Goal: Task Accomplishment & Management: Manage account settings

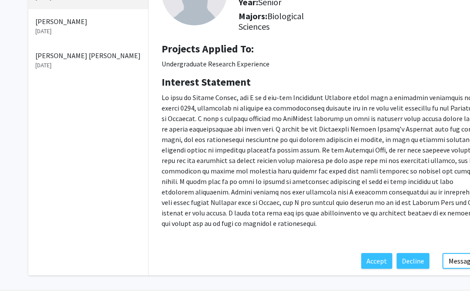
scroll to position [98, 0]
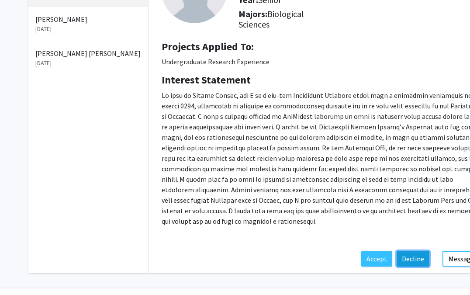
click at [417, 260] on button "Decline" at bounding box center [413, 259] width 33 height 16
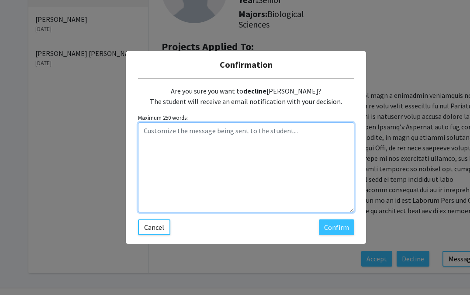
click at [145, 125] on textarea "Customize the message being sent to the student..." at bounding box center [246, 167] width 216 height 90
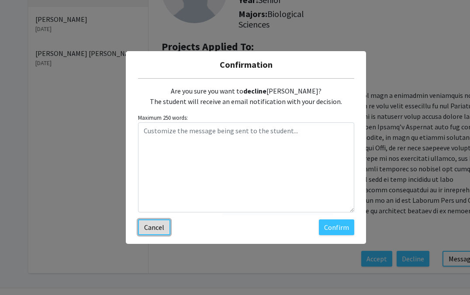
click at [156, 225] on button "Cancel" at bounding box center [154, 227] width 32 height 16
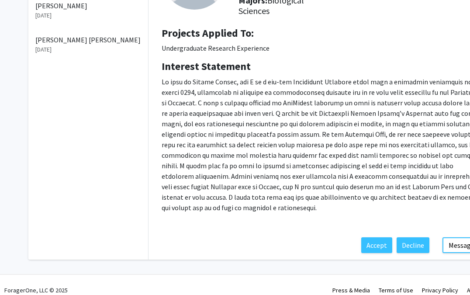
scroll to position [112, 0]
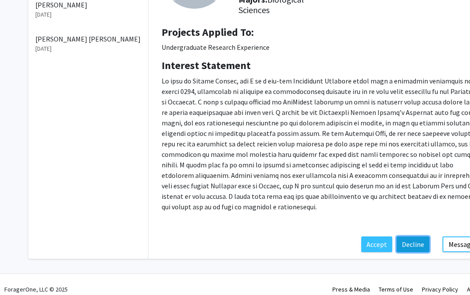
click at [415, 244] on button "Decline" at bounding box center [413, 244] width 33 height 16
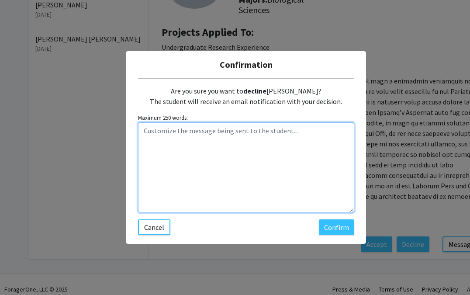
click at [146, 131] on textarea "Customize the message being sent to the student..." at bounding box center [246, 167] width 216 height 90
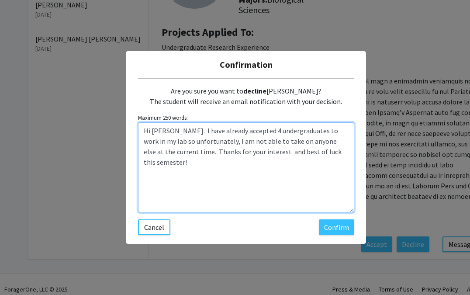
click at [234, 151] on textarea "Hi [PERSON_NAME]. I have already accepted 4 undergraduates to work in my lab so…" at bounding box center [246, 167] width 216 height 90
click at [331, 151] on textarea "Hi [PERSON_NAME]. I have already accepted 4 undergraduates to work in my lab so…" at bounding box center [246, 167] width 216 height 90
type textarea "Hi [PERSON_NAME]. I have already accepted 4 undergraduates to work in my lab so…"
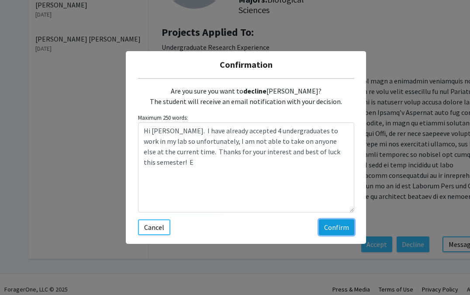
click at [331, 227] on button "Confirm" at bounding box center [336, 227] width 35 height 16
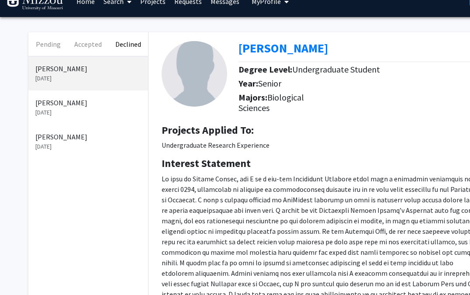
scroll to position [0, 0]
